Goal: Navigation & Orientation: Find specific page/section

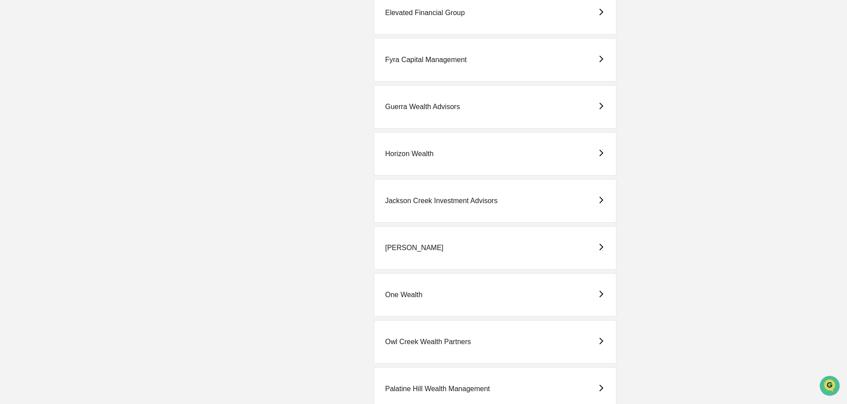
scroll to position [665, 0]
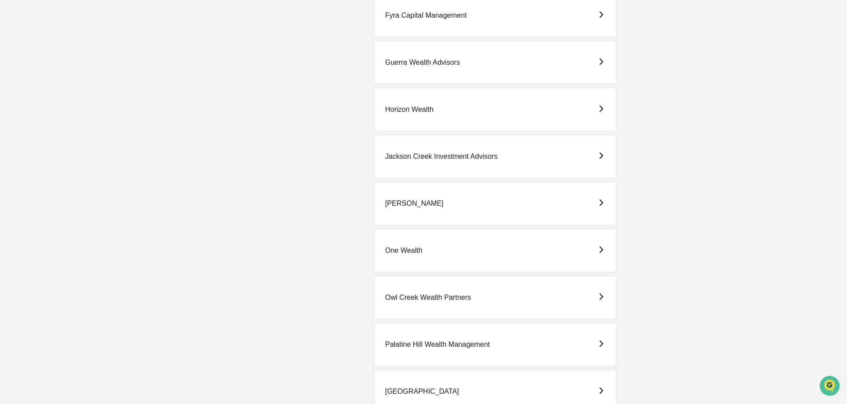
click at [407, 249] on div "One Wealth" at bounding box center [403, 251] width 37 height 8
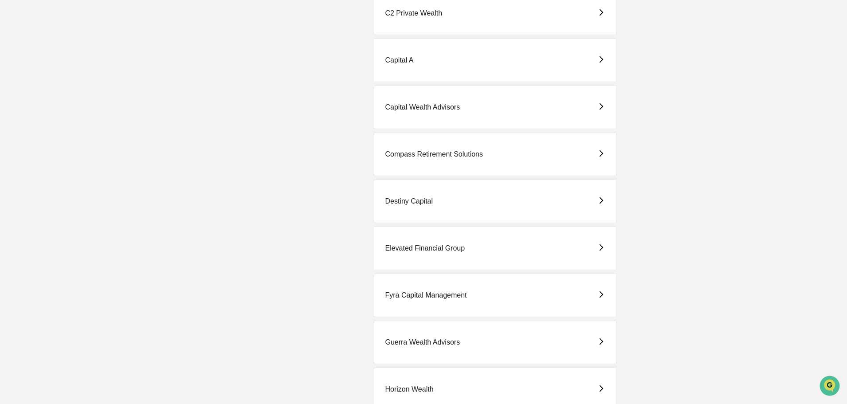
scroll to position [443, 0]
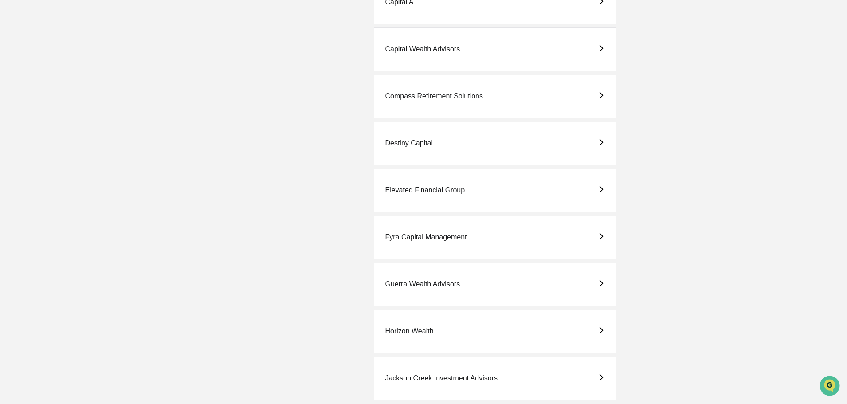
click at [417, 188] on div "Elevated Financial Group" at bounding box center [425, 190] width 80 height 8
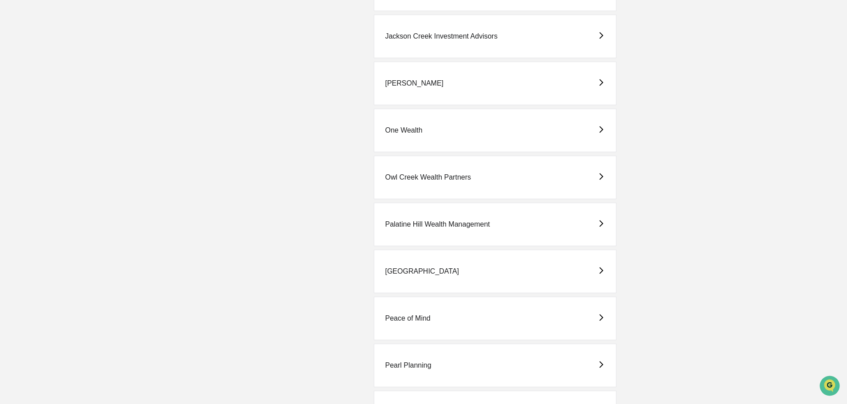
scroll to position [798, 0]
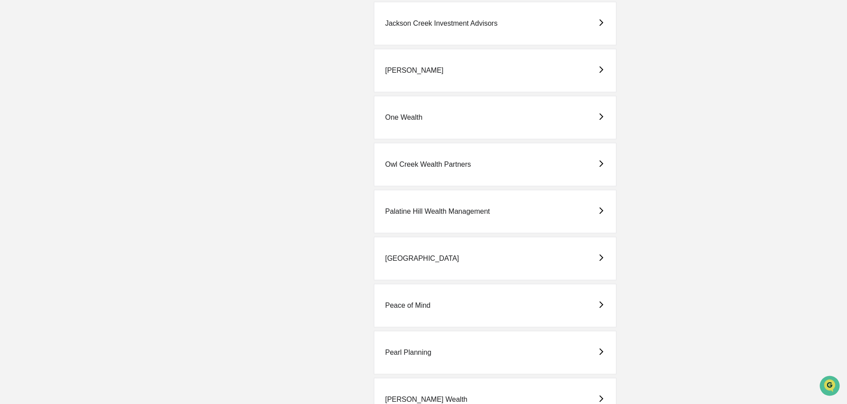
click at [405, 258] on div "[GEOGRAPHIC_DATA]" at bounding box center [422, 259] width 74 height 8
